Goal: Information Seeking & Learning: Check status

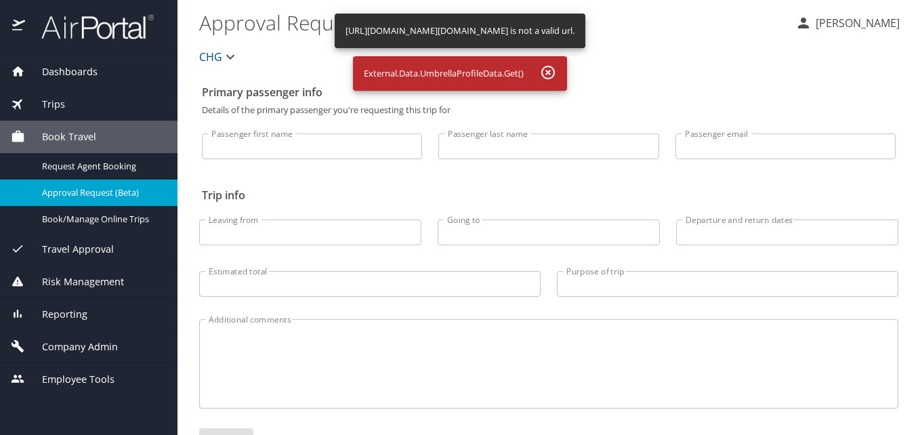
click at [72, 64] on span "Dashboards" at bounding box center [61, 71] width 72 height 15
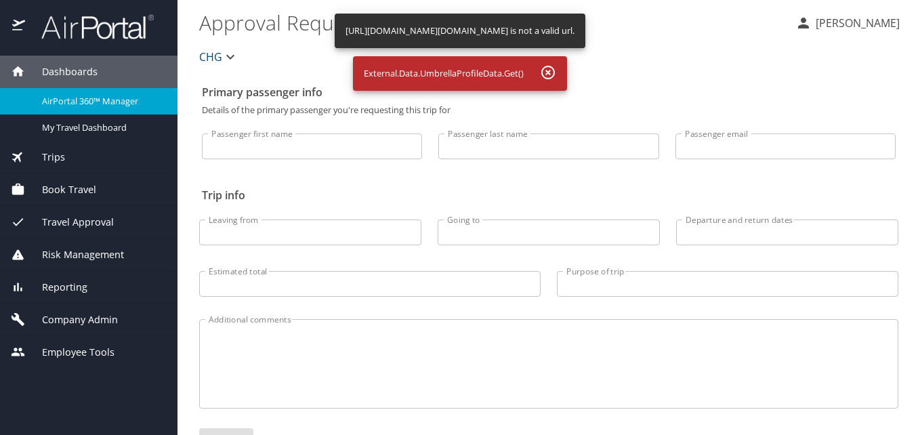
click at [72, 102] on span "AirPortal 360™ Manager" at bounding box center [101, 101] width 119 height 13
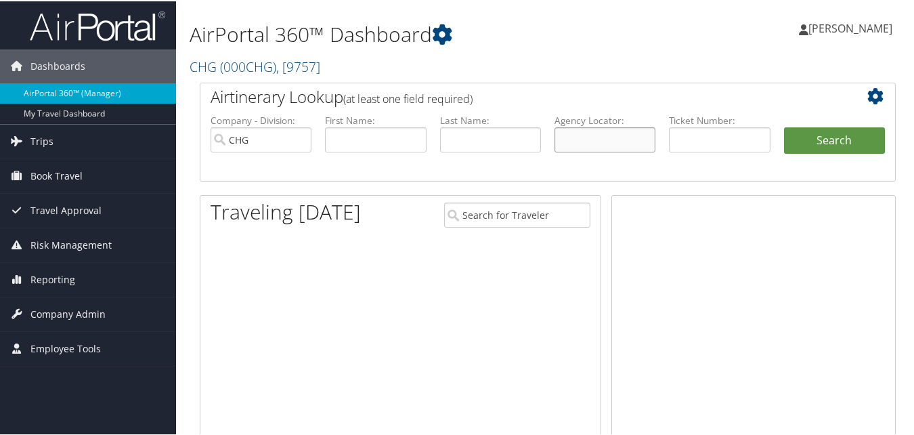
click at [597, 129] on input "text" at bounding box center [605, 138] width 101 height 25
paste input "GWIDTL"
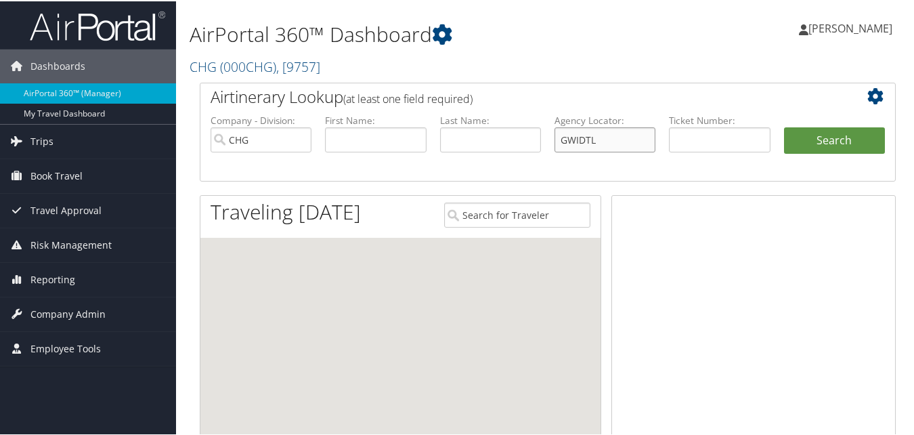
click at [583, 147] on input "GWIDTL" at bounding box center [605, 138] width 101 height 25
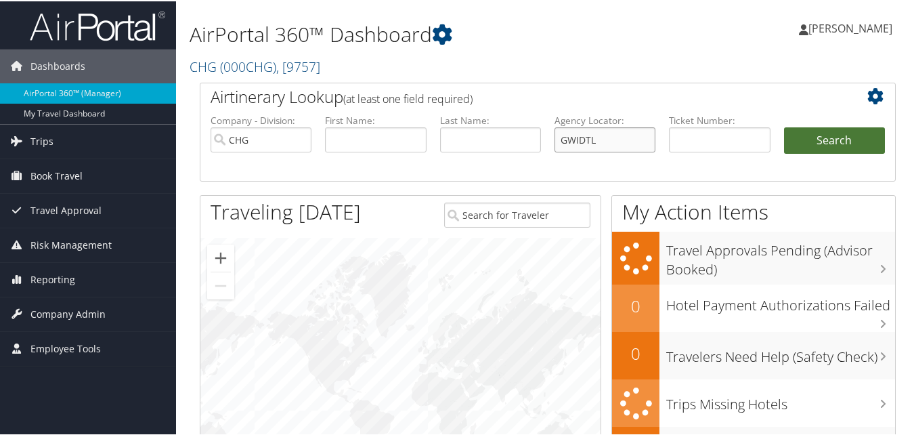
type input "GWIDTL"
click at [843, 148] on button "Search" at bounding box center [834, 139] width 101 height 27
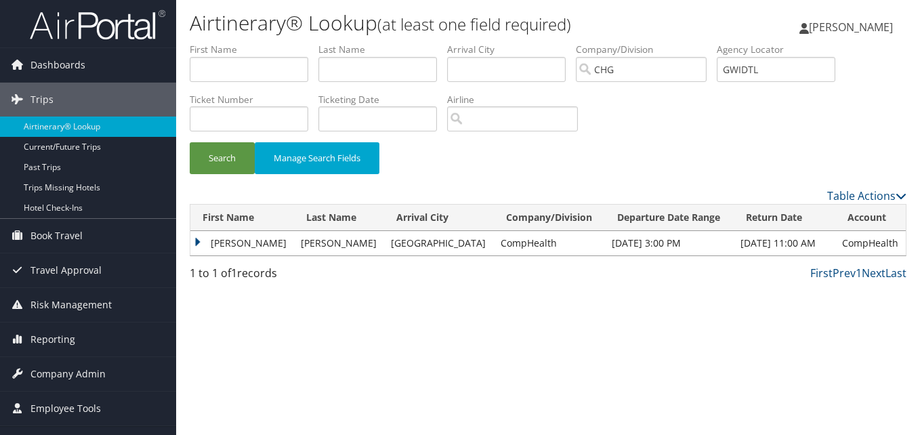
click at [234, 250] on td "Dave" at bounding box center [242, 243] width 104 height 24
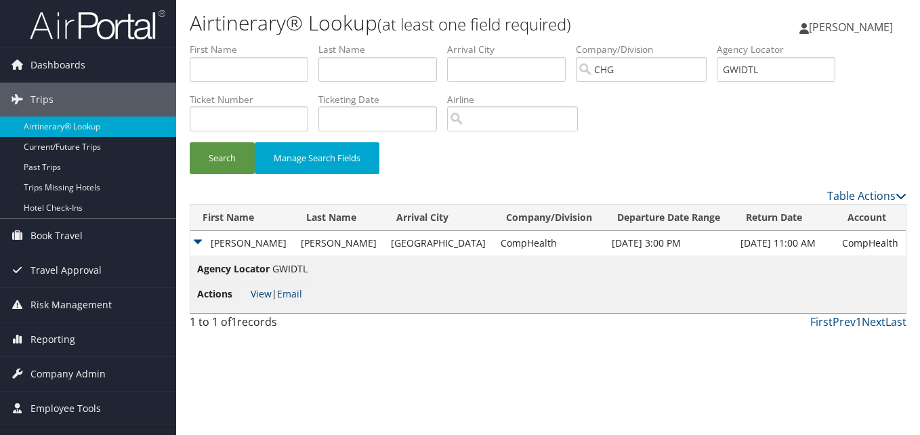
click at [259, 295] on link "View" at bounding box center [261, 293] width 21 height 13
click at [251, 291] on link "View" at bounding box center [261, 293] width 21 height 13
drag, startPoint x: 780, startPoint y: 66, endPoint x: 737, endPoint y: 66, distance: 43.4
click at [737, 66] on input "GWIDTL" at bounding box center [776, 69] width 119 height 25
paste input "JFARYY"
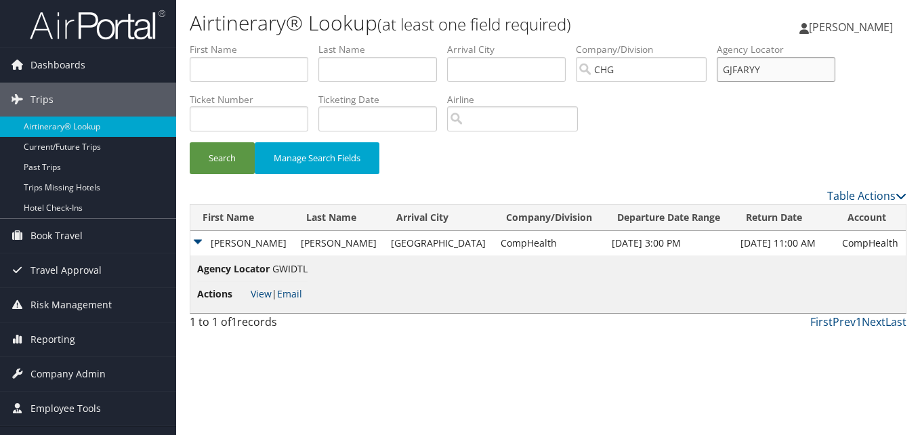
drag, startPoint x: 792, startPoint y: 70, endPoint x: 702, endPoint y: 60, distance: 90.7
click at [702, 43] on ul "First Name Last Name Departure City Arrival City Company/Division CHG Airport/C…" at bounding box center [548, 43] width 717 height 0
paste input "text"
click at [239, 165] on button "Search" at bounding box center [222, 158] width 65 height 32
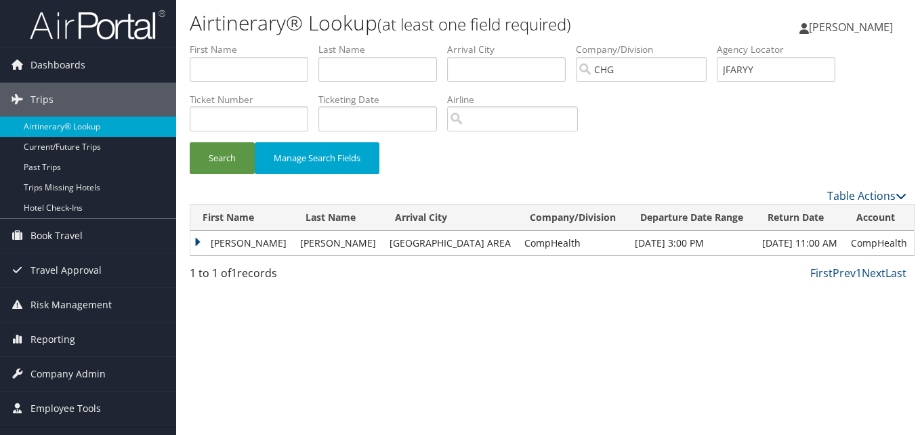
click at [225, 240] on td "Dave" at bounding box center [241, 243] width 103 height 24
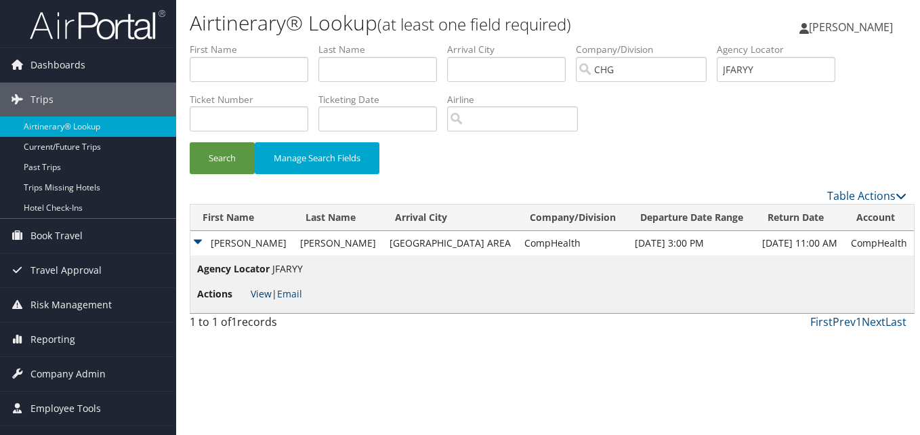
click at [263, 291] on link "View" at bounding box center [261, 293] width 21 height 13
drag, startPoint x: 795, startPoint y: 72, endPoint x: 621, endPoint y: 66, distance: 174.2
click at [621, 43] on ul "First Name Last Name Departure City Arrival City Company/Division CHG Airport/C…" at bounding box center [548, 43] width 717 height 0
paste input "UMHVLQ"
click at [755, 72] on input "UMHVLQ" at bounding box center [776, 69] width 119 height 25
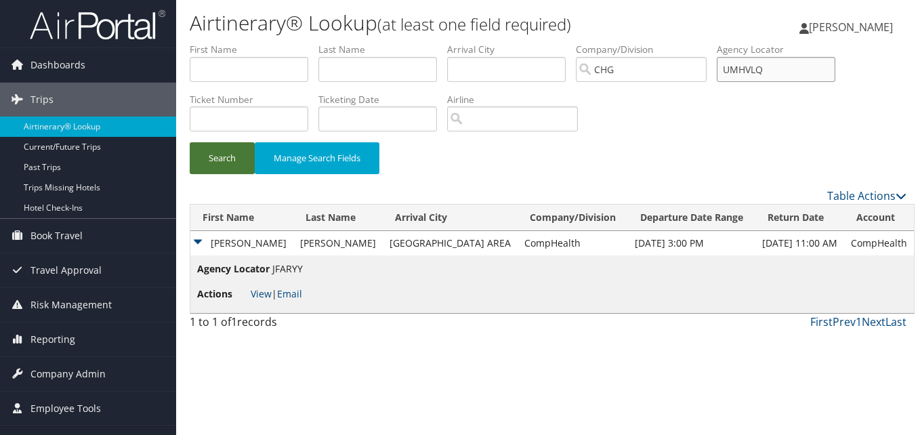
type input "UMHVLQ"
click at [247, 165] on button "Search" at bounding box center [222, 158] width 65 height 32
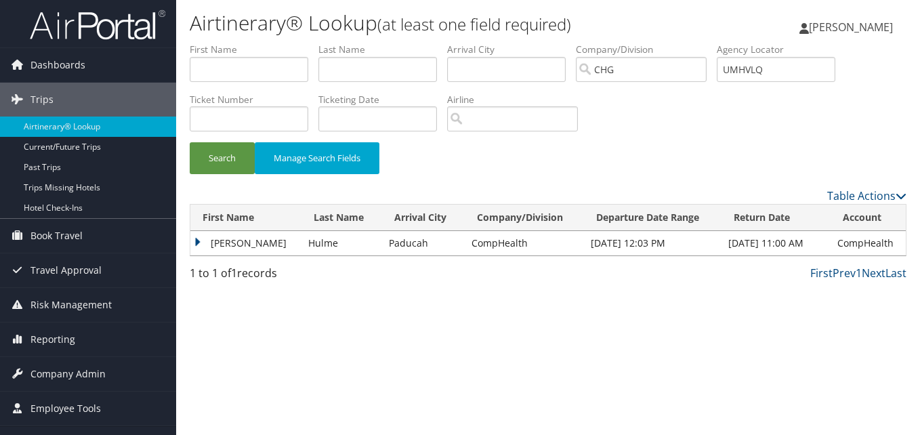
click at [219, 249] on td "Ann" at bounding box center [245, 243] width 111 height 24
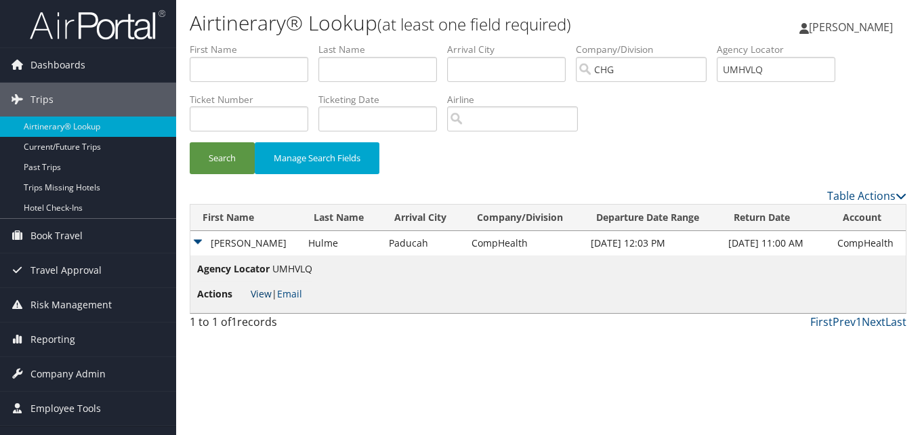
click at [257, 291] on link "View" at bounding box center [261, 293] width 21 height 13
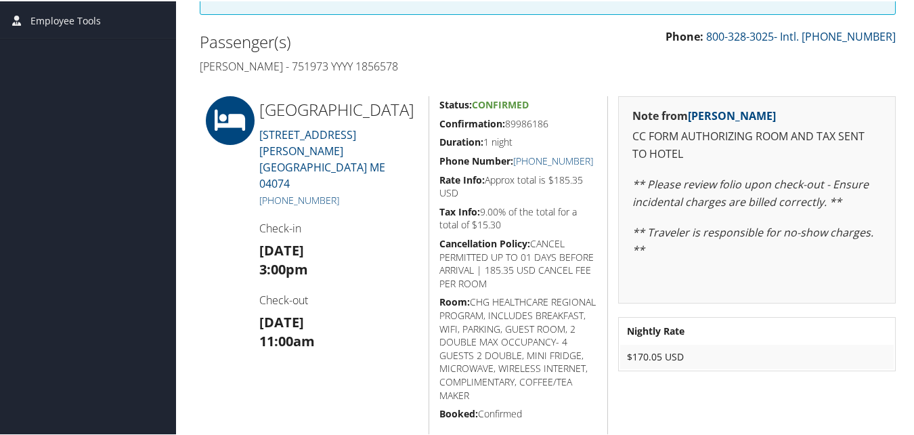
scroll to position [329, 0]
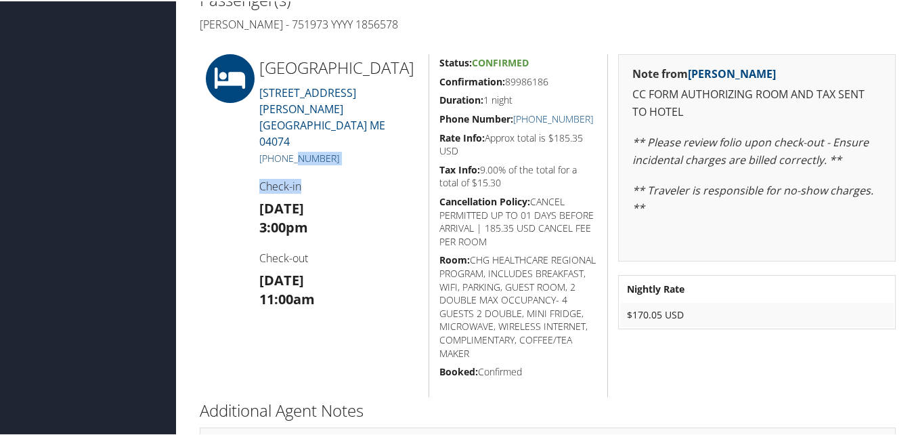
drag, startPoint x: 348, startPoint y: 152, endPoint x: 289, endPoint y: 142, distance: 59.1
click at [289, 142] on div "[GEOGRAPHIC_DATA] [STREET_ADDRESS][PERSON_NAME][PERSON_NAME] [PHONE_NUMBER] Che…" at bounding box center [339, 224] width 180 height 343
drag, startPoint x: 289, startPoint y: 142, endPoint x: 262, endPoint y: 160, distance: 32.3
click at [234, 160] on div at bounding box center [220, 224] width 60 height 343
drag, startPoint x: 356, startPoint y: 150, endPoint x: 272, endPoint y: 152, distance: 84.0
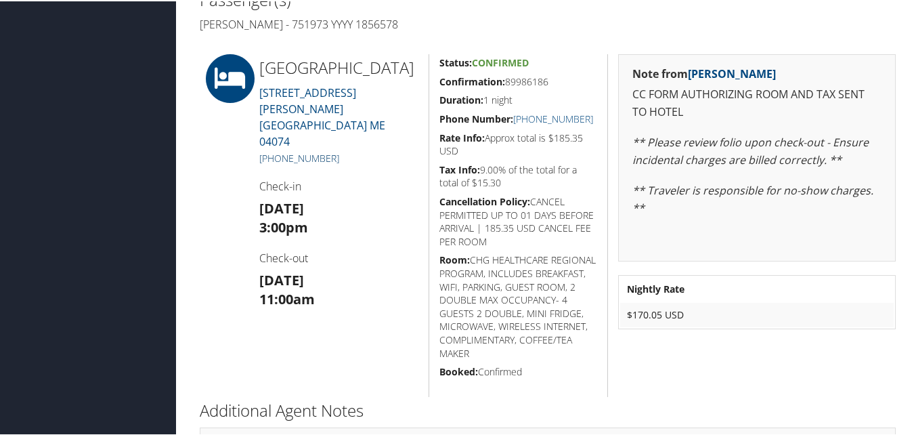
click at [272, 152] on h5 "+1 (207) 883-0300" at bounding box center [338, 157] width 159 height 14
copy link "(207) 883-0300"
click at [353, 198] on h3 "Tue 16 Sep 3:00pm" at bounding box center [338, 217] width 159 height 38
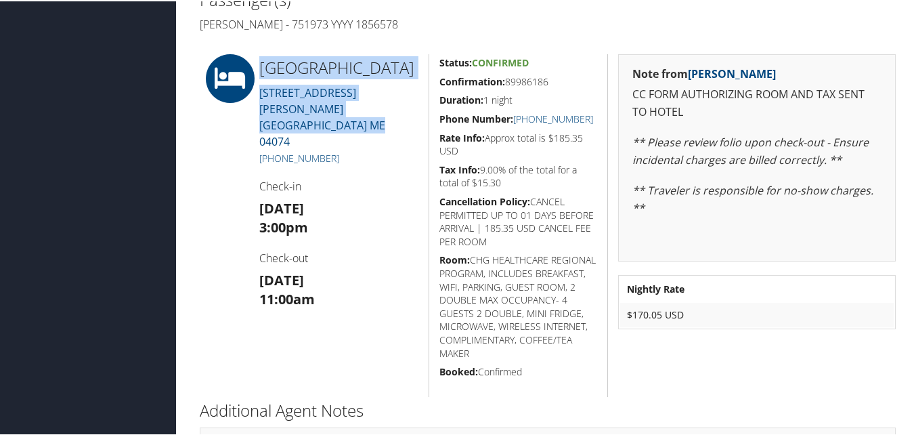
drag, startPoint x: 402, startPoint y: 129, endPoint x: 251, endPoint y: 53, distance: 168.4
click at [251, 53] on div "Fairfield Marriott N Ste Portla 2 Cummings Road SCARBOROUGH ME 04074 +1 (207) 8…" at bounding box center [339, 224] width 180 height 343
copy div "Fairfield Marriott N Ste Portla 2 Cummings Road SCARBOROUGH ME 04074"
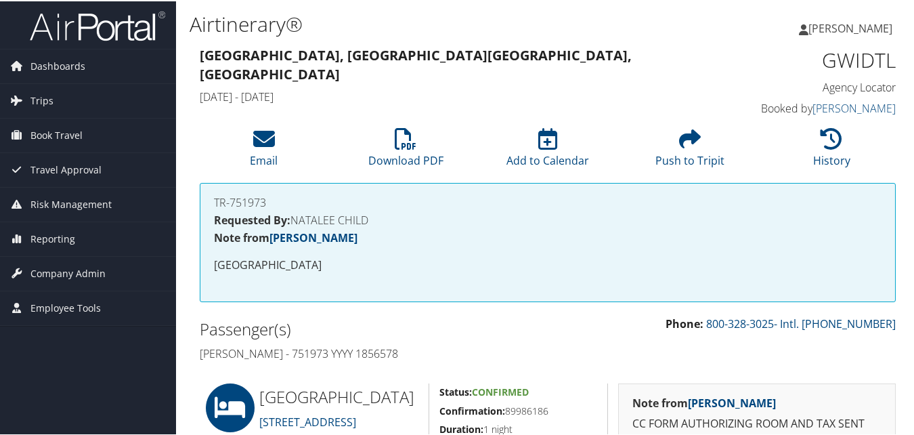
scroll to position [397, 0]
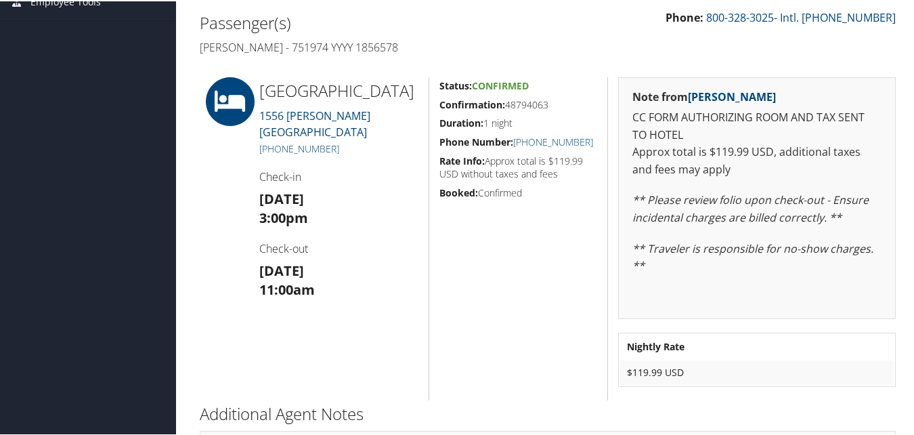
scroll to position [275, 0]
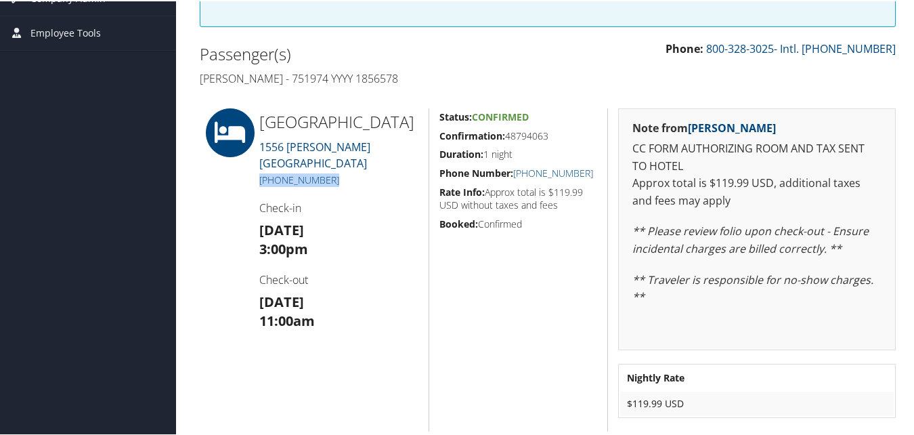
drag, startPoint x: 325, startPoint y: 177, endPoint x: 257, endPoint y: 179, distance: 68.4
click at [257, 179] on div "Heartland Inn 1556 [PERSON_NAME] [GEOGRAPHIC_DATA] [PHONE_NUMBER] Check-in [DAT…" at bounding box center [339, 268] width 180 height 323
copy link "[PHONE_NUMBER]"
click at [386, 196] on div "Heartland Inn 1556 [PERSON_NAME] [GEOGRAPHIC_DATA] [PHONE_NUMBER] Check-in [DAT…" at bounding box center [339, 268] width 180 height 323
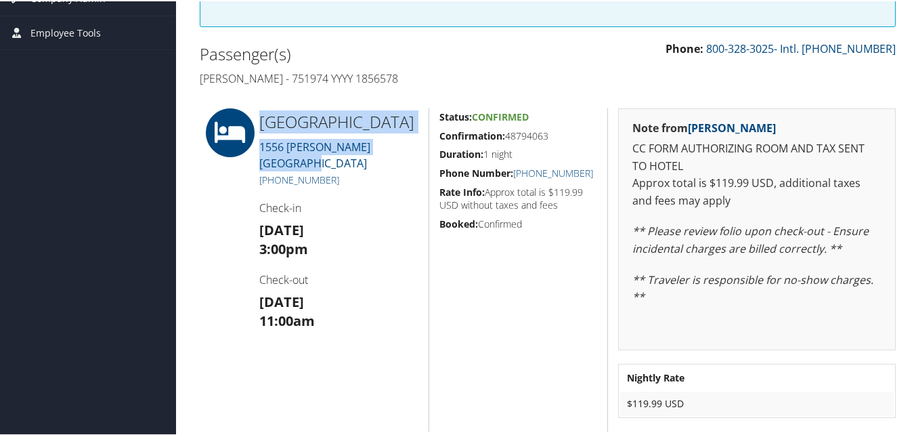
drag, startPoint x: 354, startPoint y: 165, endPoint x: 256, endPoint y: 116, distance: 109.1
click at [256, 116] on div "Heartland Inn 1556 [PERSON_NAME] [GEOGRAPHIC_DATA] [PHONE_NUMBER] Check-in [DAT…" at bounding box center [339, 268] width 180 height 323
copy div "Heartland Inn 1556 [PERSON_NAME] [GEOGRAPHIC_DATA]"
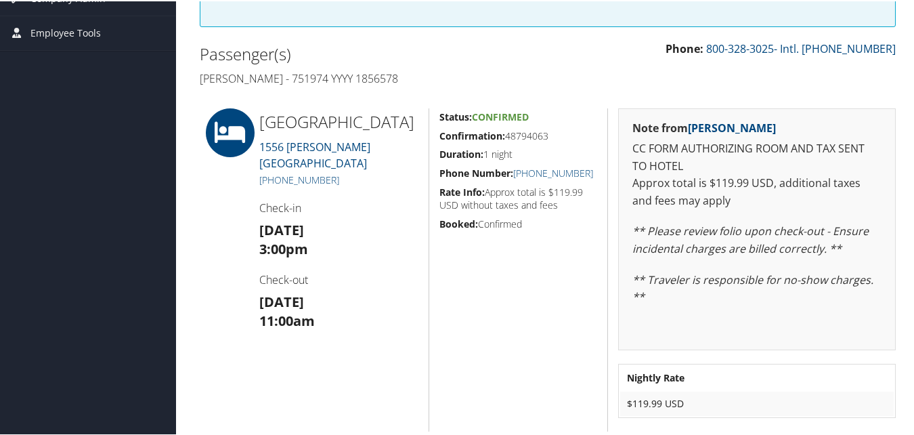
click at [171, 213] on div "Dashboards AirPortal 360™ (Manager) My Travel Dashboard Trips Airtinerary® Look…" at bounding box center [460, 131] width 920 height 812
drag, startPoint x: 381, startPoint y: 178, endPoint x: 261, endPoint y: 180, distance: 120.6
click at [261, 180] on h5 "[PHONE_NUMBER]" at bounding box center [338, 179] width 159 height 14
copy link "307) 322-9891"
click at [385, 272] on h4 "Check-out" at bounding box center [338, 278] width 159 height 15
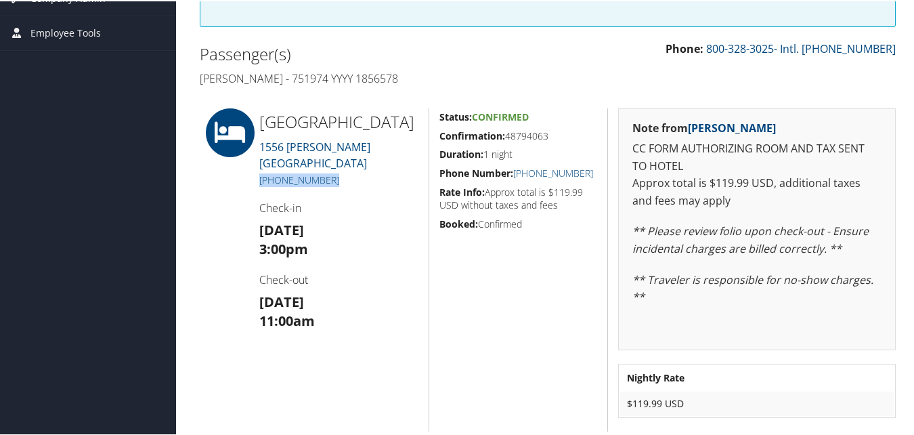
drag, startPoint x: 256, startPoint y: 180, endPoint x: 324, endPoint y: 184, distance: 68.5
click at [324, 184] on div "Heartland Inn 1556 SHERARD RD WHEATLAND (307) 322-9891 Check-in Wed 17 Sep 3:00…" at bounding box center [339, 268] width 180 height 323
copy link "(307) 322-9891"
click at [409, 271] on h4 "Check-out" at bounding box center [338, 278] width 159 height 15
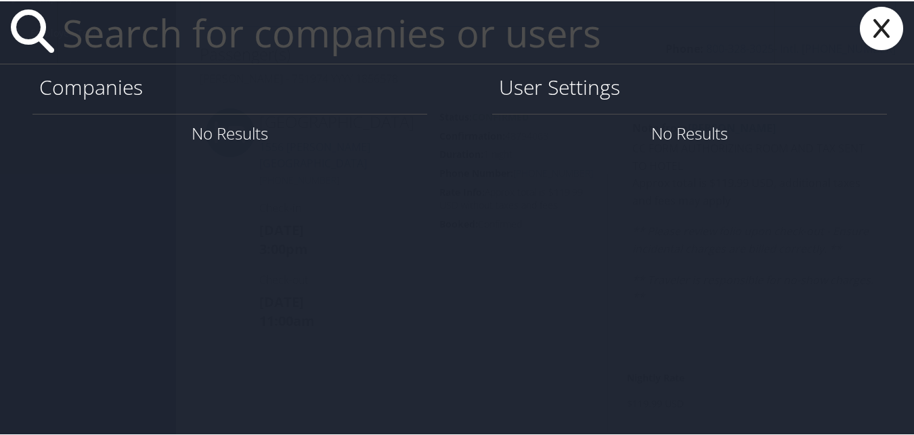
click at [880, 33] on icon at bounding box center [882, 26] width 54 height 43
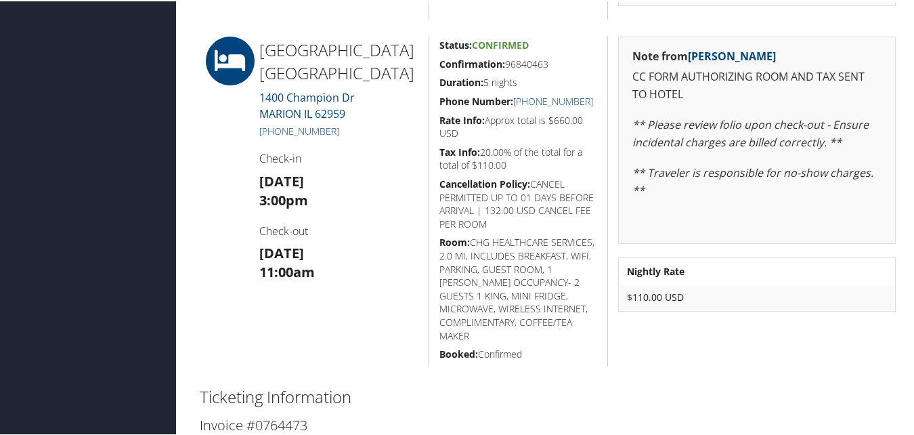
scroll to position [1091, 0]
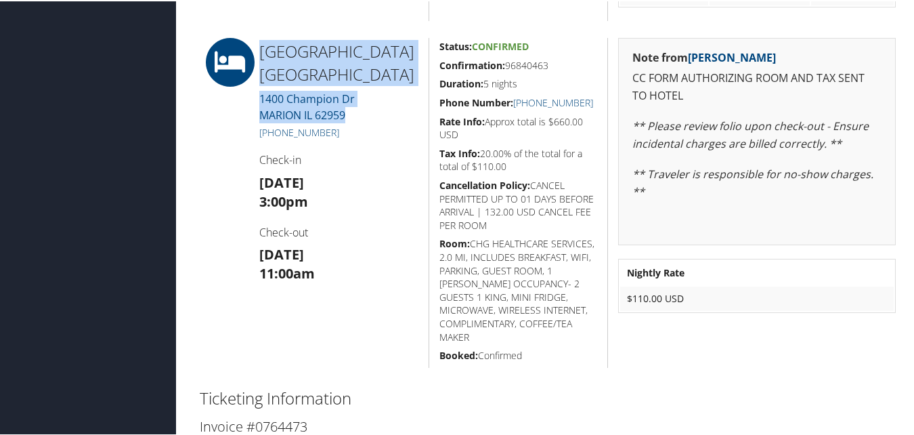
drag, startPoint x: 356, startPoint y: 113, endPoint x: 259, endPoint y: 41, distance: 121.5
click at [259, 41] on div "Fairfield Inn N Stes Marriott 1400 Champion Dr MARION IL 62959 +1 (618) 993-301…" at bounding box center [339, 202] width 180 height 330
copy div "Fairfield Inn N Stes Marriott 1400 Champion Dr MARION IL 62959"
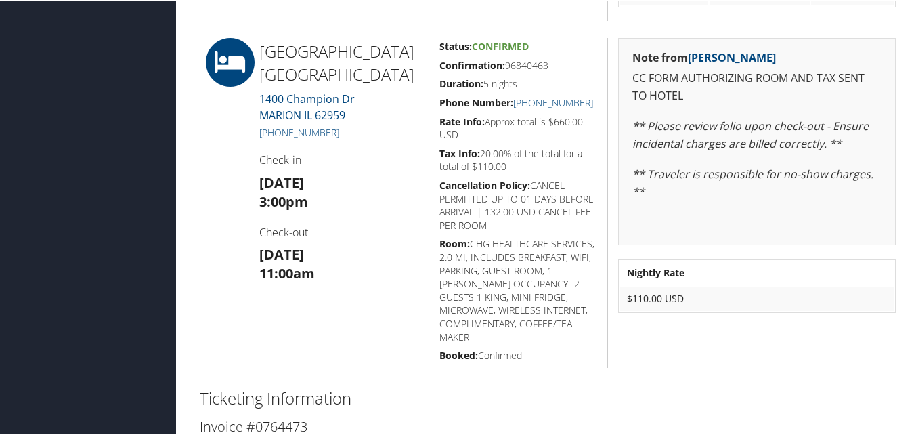
click at [338, 144] on div "Fairfield Inn N Stes Marriott 1400 Champion Dr MARION IL 62959 +1 (618) 993-301…" at bounding box center [339, 202] width 180 height 330
drag, startPoint x: 348, startPoint y: 131, endPoint x: 276, endPoint y: 136, distance: 72.0
click at [274, 137] on h5 "+1 (618) 993-3011" at bounding box center [338, 132] width 159 height 14
click at [276, 135] on link "+1 (618) 993-3011" at bounding box center [299, 131] width 80 height 13
click at [256, 184] on div "Fairfield Inn N Stes Marriott 1400 Champion Dr MARION IL 62959 +1 (618) 993-301…" at bounding box center [339, 202] width 180 height 330
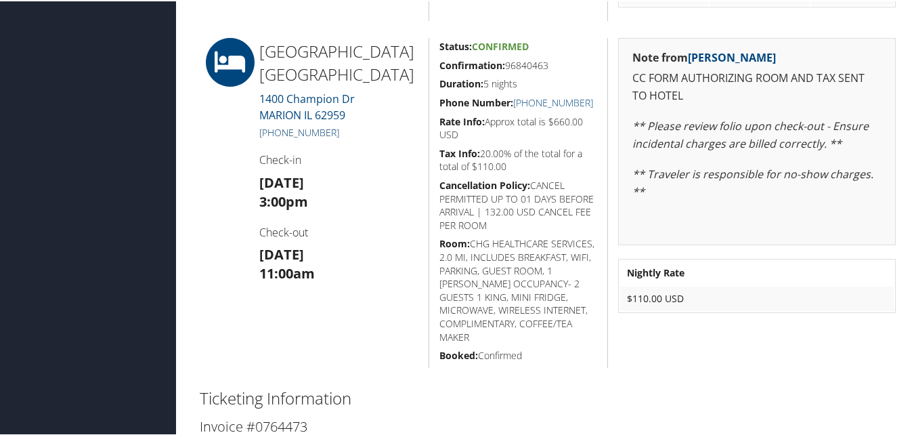
drag, startPoint x: 358, startPoint y: 131, endPoint x: 270, endPoint y: 129, distance: 88.8
click at [270, 129] on h5 "+1 (618) 993-3011" at bounding box center [338, 132] width 159 height 14
copy link "(618) 993-3011"
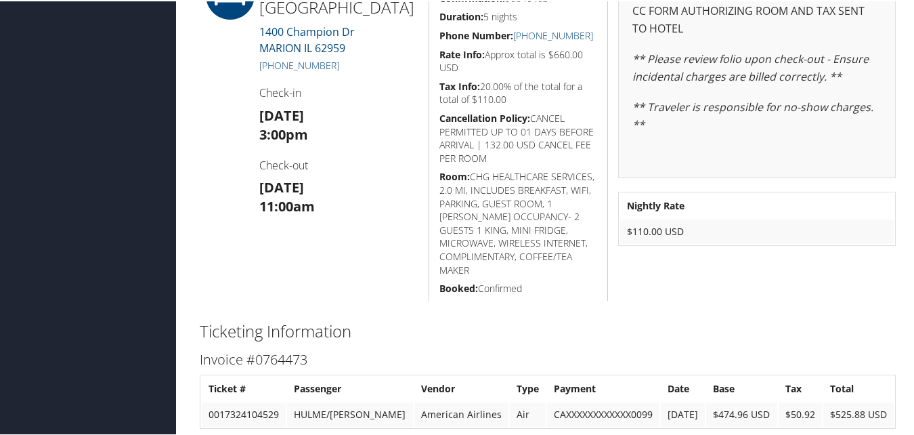
scroll to position [1158, 0]
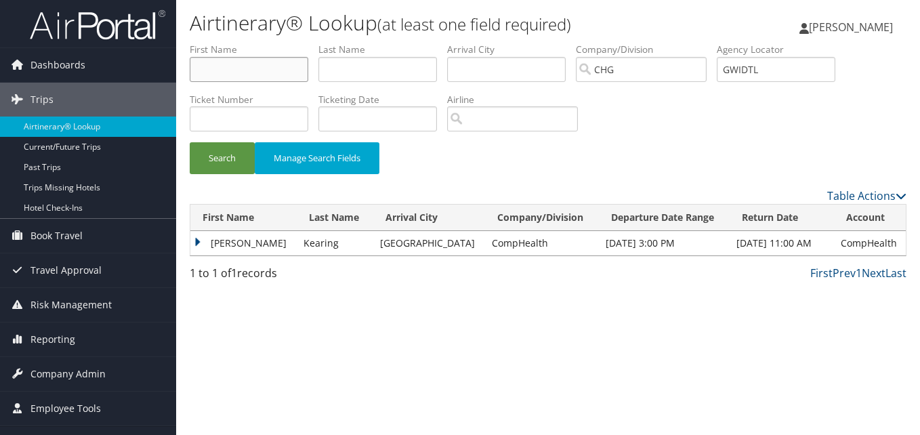
click at [290, 77] on input "text" at bounding box center [249, 69] width 119 height 25
paste input "[PERSON_NAME]"
drag, startPoint x: 264, startPoint y: 71, endPoint x: 231, endPoint y: 74, distance: 33.3
click at [231, 74] on input "Patricia Kloser" at bounding box center [249, 69] width 119 height 25
type input "Patricia"
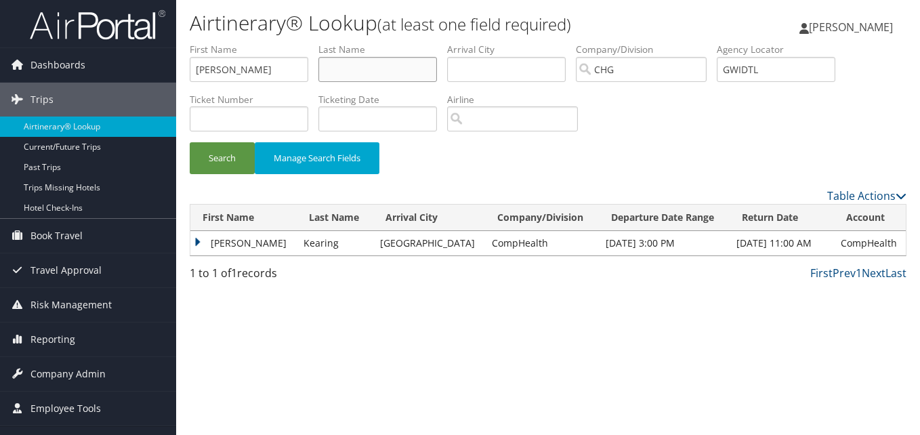
click at [368, 67] on input "text" at bounding box center [377, 69] width 119 height 25
paste input "Kloser"
type input "Kloser"
click at [264, 56] on label "First Name" at bounding box center [254, 50] width 129 height 14
click at [250, 75] on input "Patricia" at bounding box center [249, 69] width 119 height 25
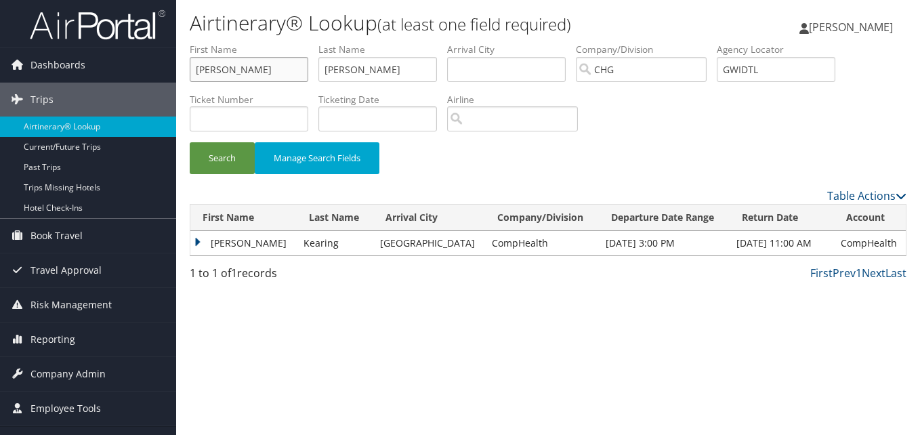
type input "Patricia"
drag, startPoint x: 769, startPoint y: 73, endPoint x: 604, endPoint y: 73, distance: 165.3
click at [604, 43] on ul "First Name Patricia Last Name Kloser Departure City Arrival City Company/Divisi…" at bounding box center [548, 43] width 717 height 0
click at [235, 157] on button "Search" at bounding box center [222, 158] width 65 height 32
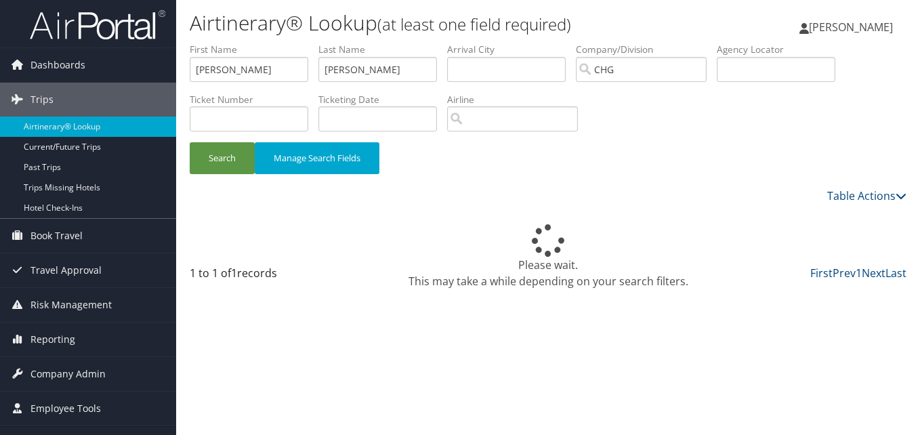
click at [656, 434] on div "Airtinerary® Lookup (at least one field required) Luke Perry Luke Perry My Sett…" at bounding box center [548, 217] width 744 height 435
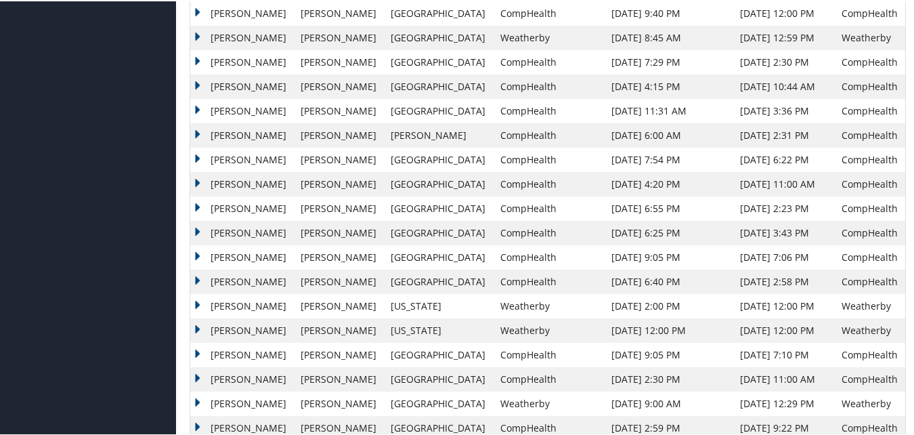
scroll to position [942, 0]
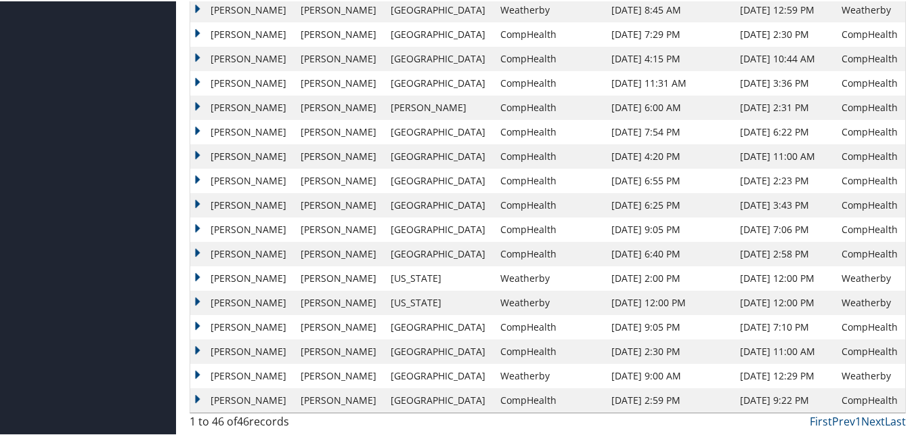
click at [206, 379] on td "Patricia" at bounding box center [242, 374] width 104 height 24
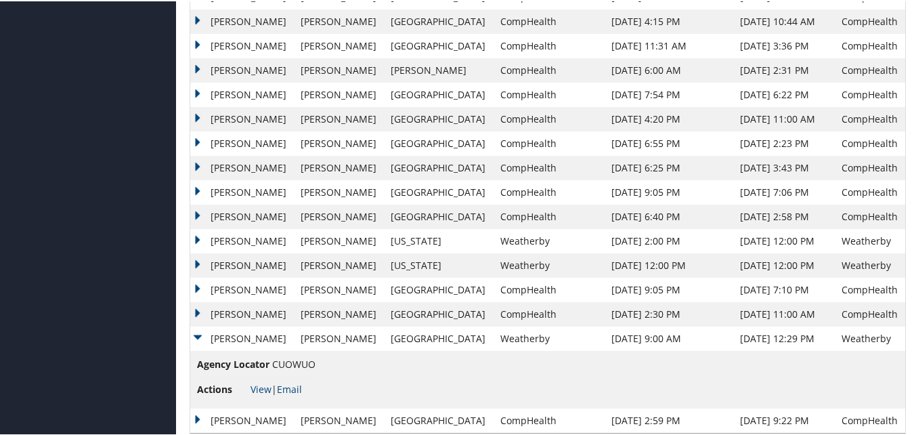
scroll to position [999, 0]
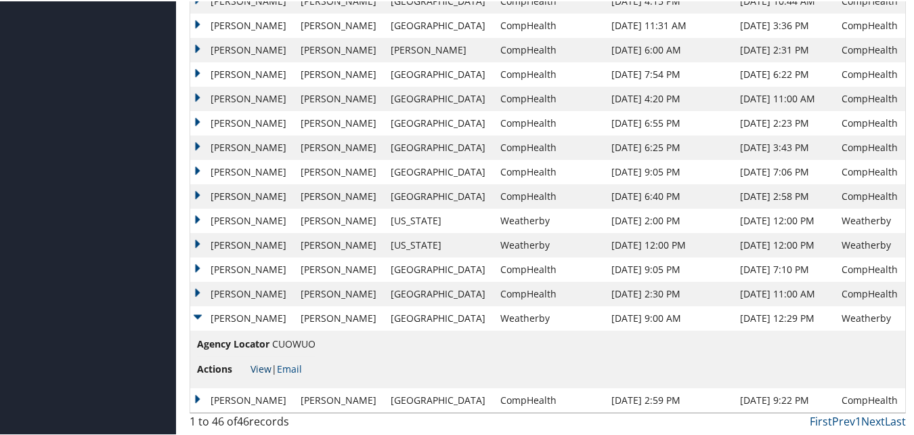
click at [261, 364] on link "View" at bounding box center [261, 367] width 21 height 13
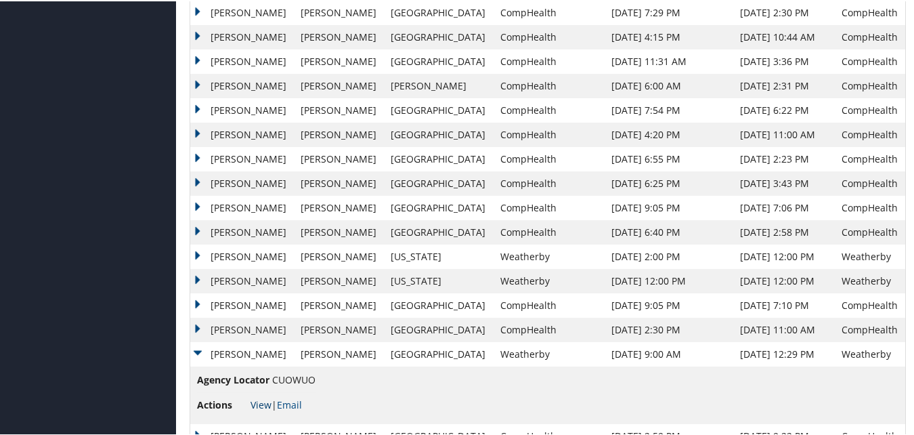
scroll to position [931, 0]
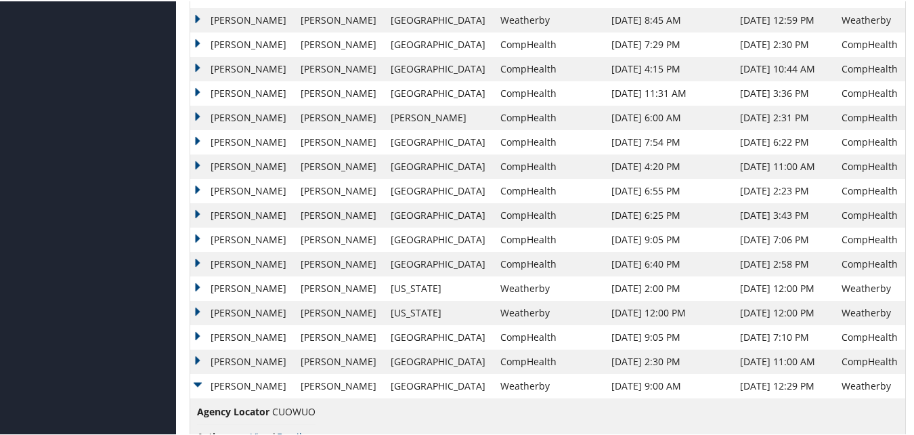
click at [198, 183] on td "Patricia" at bounding box center [242, 189] width 104 height 24
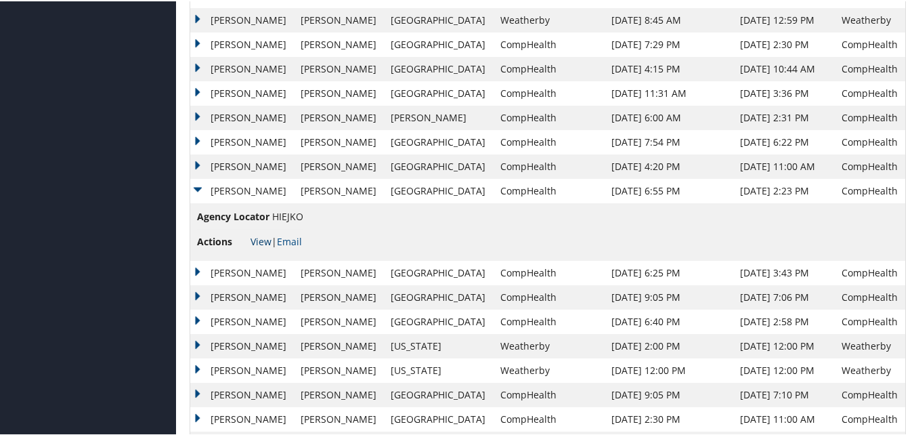
click at [257, 238] on link "View" at bounding box center [261, 240] width 21 height 13
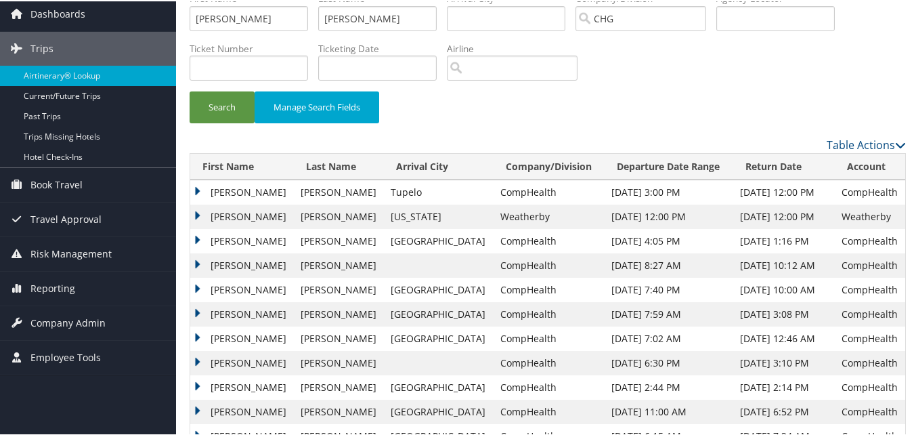
scroll to position [0, 0]
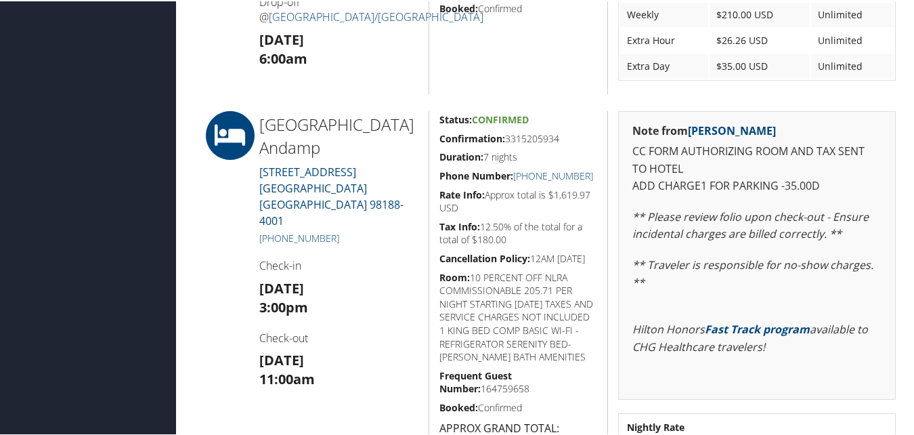
scroll to position [745, 0]
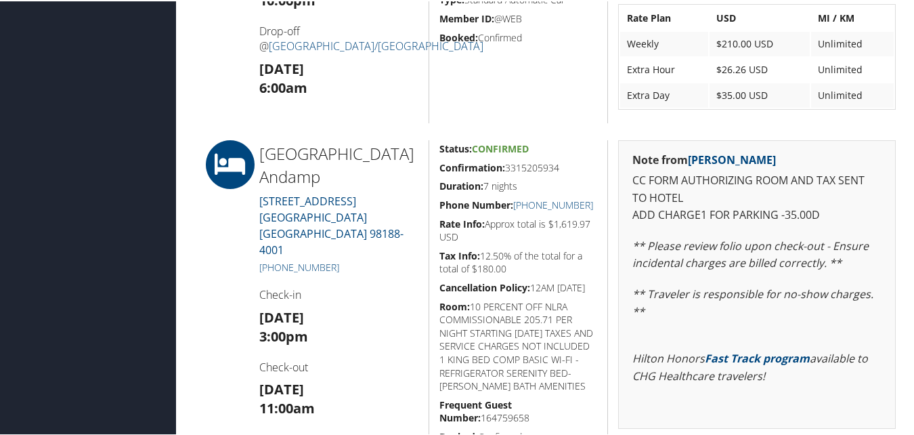
drag, startPoint x: 328, startPoint y: 304, endPoint x: 304, endPoint y: 311, distance: 24.7
click at [306, 311] on h3 "[DATE] 3:00pm" at bounding box center [338, 326] width 159 height 38
click at [350, 307] on h3 "[DATE] 3:00pm" at bounding box center [338, 326] width 159 height 38
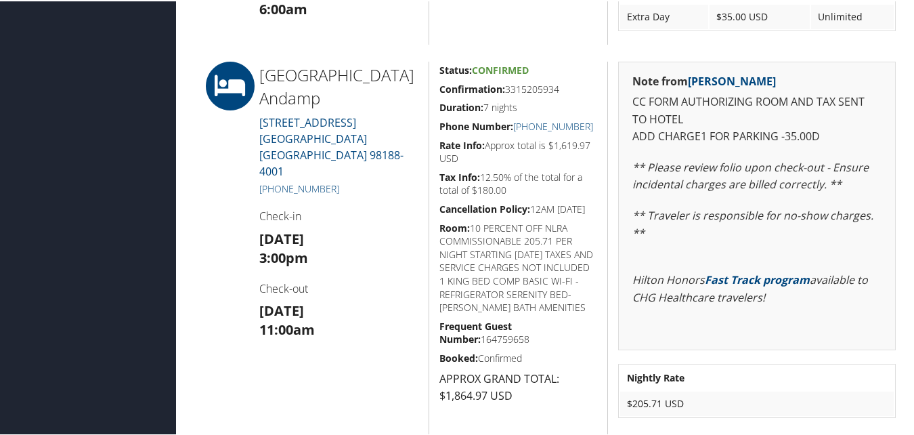
scroll to position [813, 0]
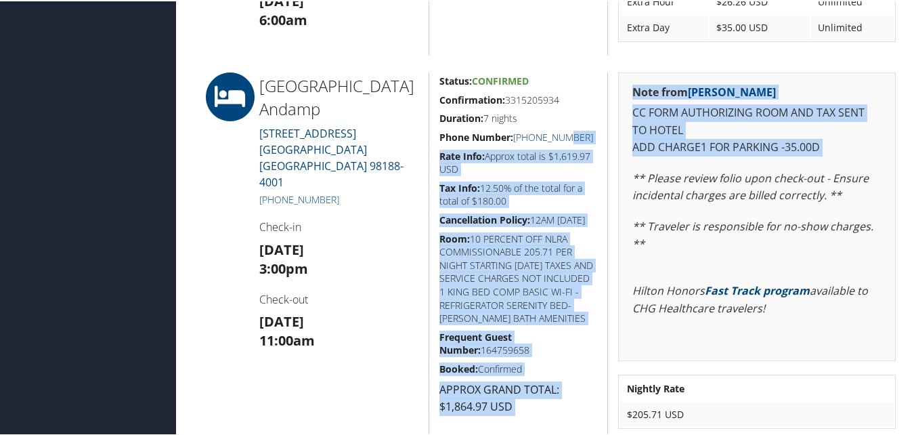
drag, startPoint x: 592, startPoint y: 150, endPoint x: 557, endPoint y: 142, distance: 36.3
click at [557, 142] on div "[GEOGRAPHIC_DATA] [STREET_ADDRESS] [PHONE_NUMBER] Check-in [DATE] 3:00pm Check-…" at bounding box center [548, 262] width 717 height 383
drag, startPoint x: 557, startPoint y: 142, endPoint x: 551, endPoint y: 173, distance: 31.8
click at [549, 173] on h5 "Rate Info: Approx total is $1,619.97 USD" at bounding box center [519, 161] width 159 height 26
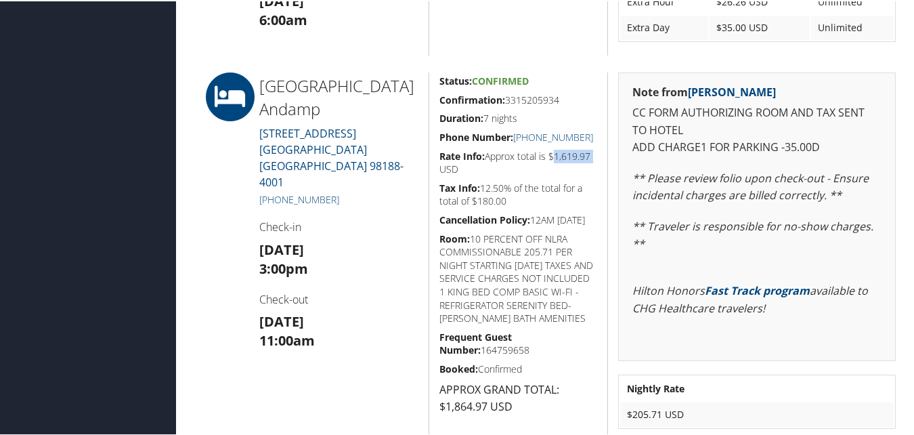
drag, startPoint x: 601, startPoint y: 154, endPoint x: 551, endPoint y: 156, distance: 50.2
click at [551, 156] on div "Status: Confirmed Confirmation: 3315205934 Duration: 7 nights Phone Number: [PH…" at bounding box center [519, 262] width 180 height 383
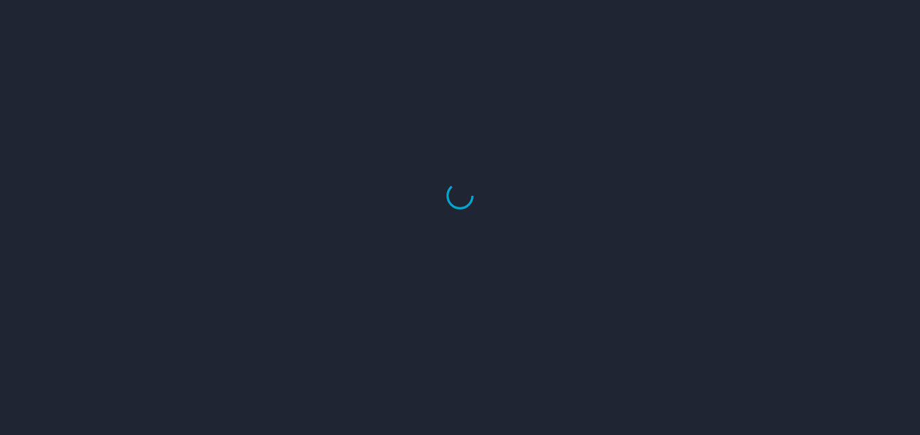
click at [731, 16] on div at bounding box center [460, 196] width 920 height 478
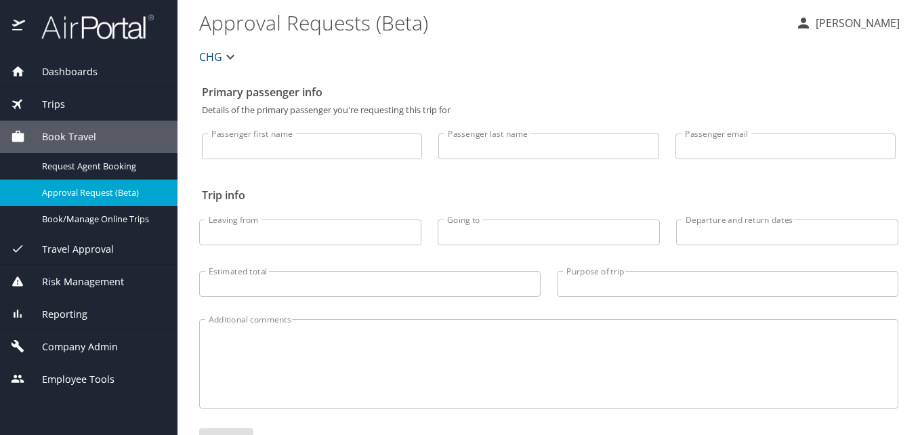
click at [62, 62] on div "Dashboards" at bounding box center [88, 72] width 177 height 33
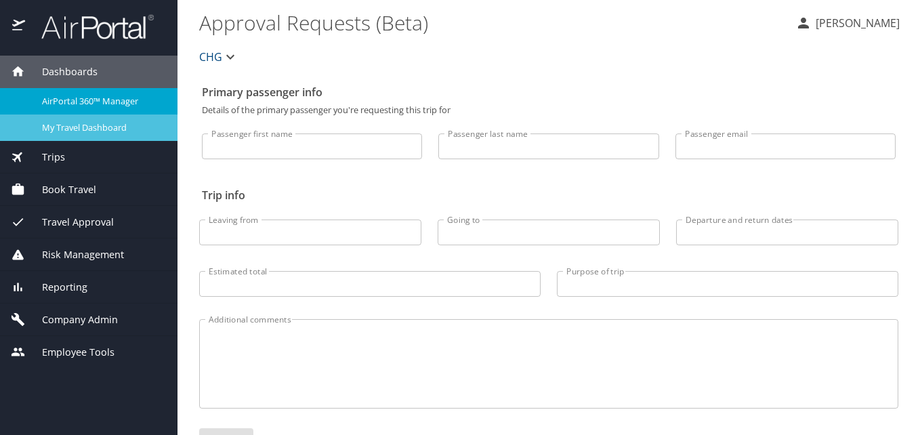
click at [66, 125] on span "My Travel Dashboard" at bounding box center [101, 127] width 119 height 13
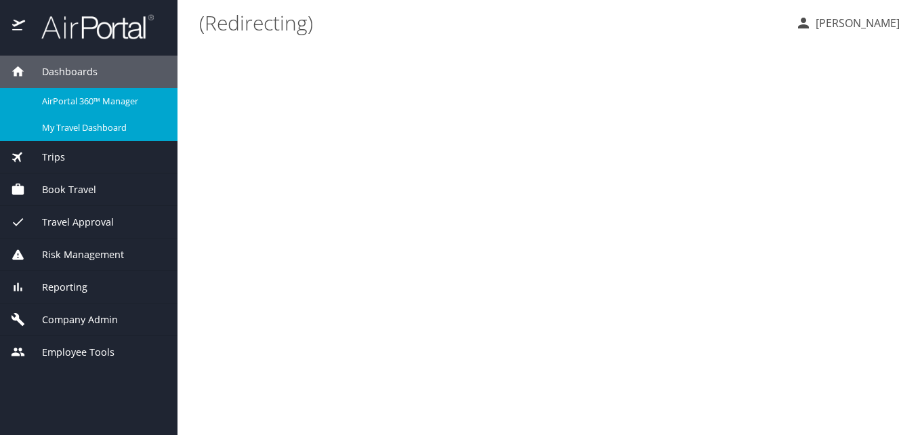
click at [82, 106] on span "AirPortal 360™ Manager" at bounding box center [101, 101] width 119 height 13
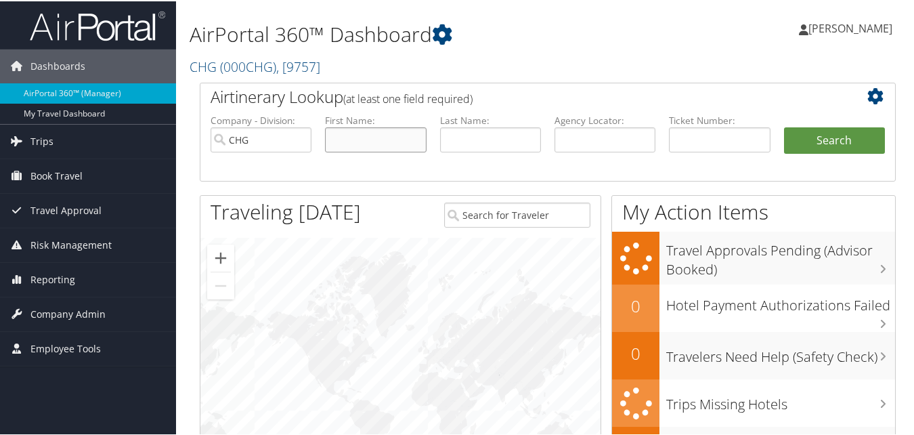
click at [386, 135] on input "text" at bounding box center [375, 138] width 101 height 25
paste input "[PERSON_NAME]"
drag, startPoint x: 412, startPoint y: 138, endPoint x: 362, endPoint y: 147, distance: 50.4
click at [362, 147] on input "[PERSON_NAME]" at bounding box center [375, 138] width 101 height 25
type input "[PERSON_NAME]"
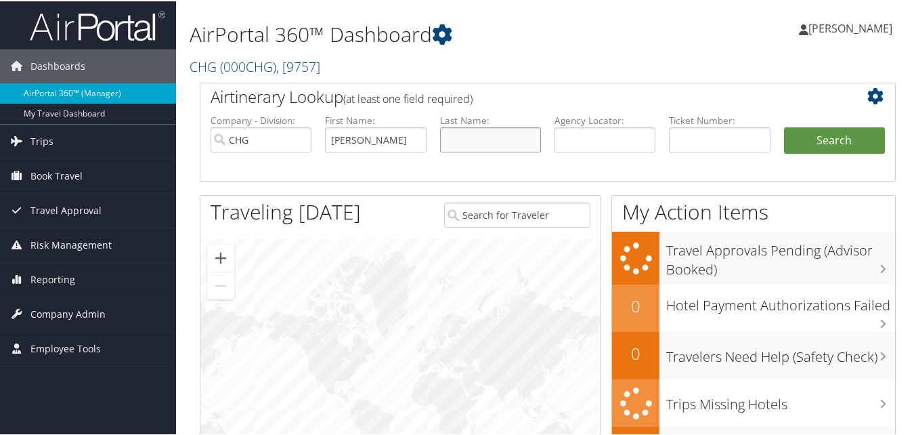
click at [462, 130] on input "text" at bounding box center [490, 138] width 101 height 25
paste input "[PERSON_NAME]"
type input "[PERSON_NAME]"
click at [401, 147] on input "[PERSON_NAME]" at bounding box center [375, 138] width 101 height 25
type input "[PERSON_NAME]"
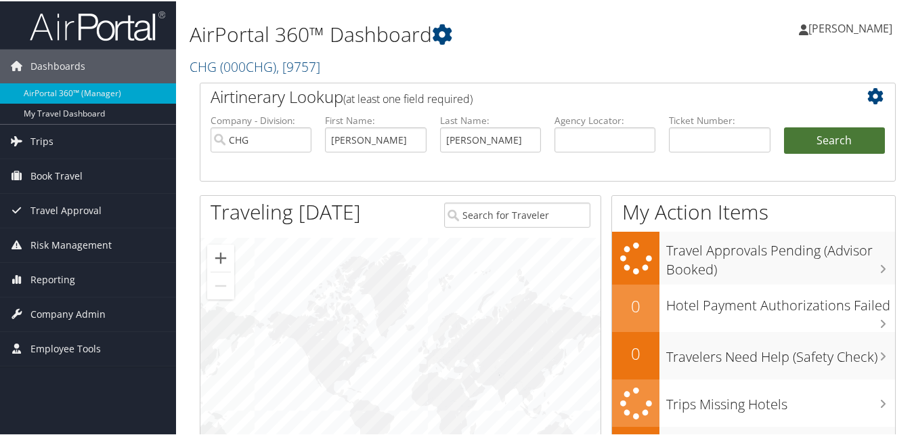
click at [833, 143] on button "Search" at bounding box center [834, 139] width 101 height 27
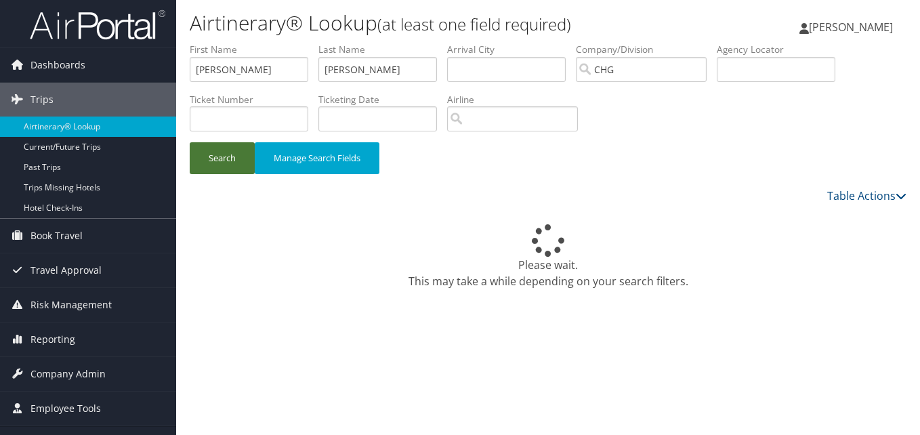
click at [228, 166] on button "Search" at bounding box center [222, 158] width 65 height 32
click at [239, 167] on button "Search" at bounding box center [222, 158] width 65 height 32
click at [203, 146] on button "Search" at bounding box center [222, 158] width 65 height 32
click at [214, 148] on button "Search" at bounding box center [222, 158] width 65 height 32
click at [234, 171] on button "Search" at bounding box center [222, 158] width 65 height 32
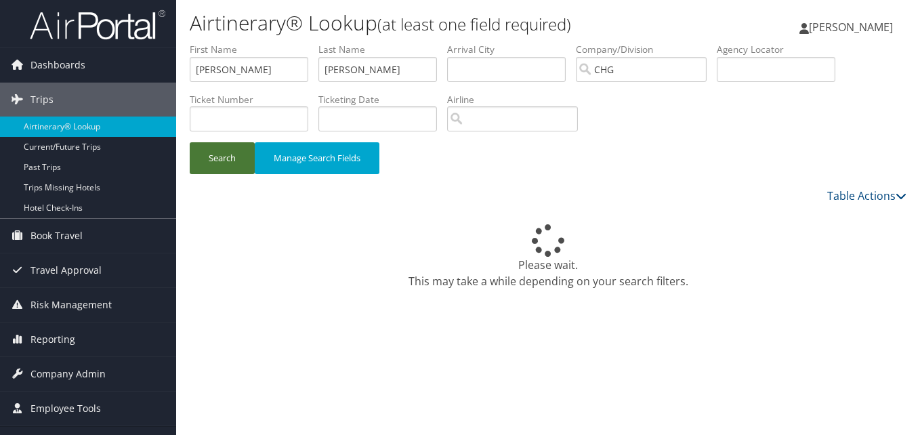
click at [234, 171] on button "Search" at bounding box center [222, 158] width 65 height 32
